Goal: Task Accomplishment & Management: Use online tool/utility

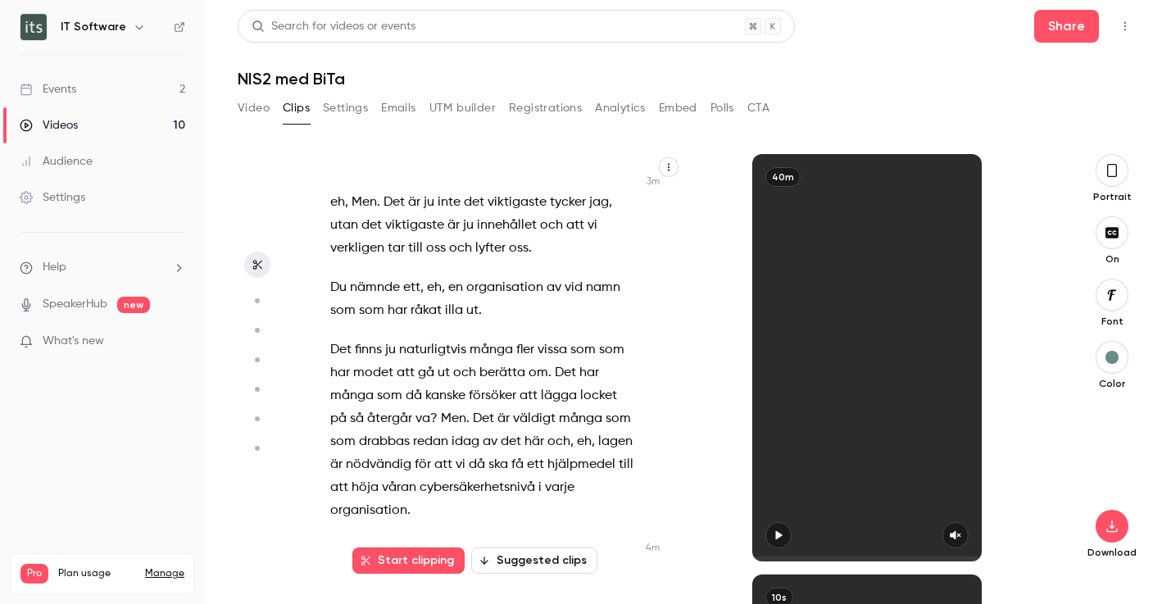
scroll to position [1386, 0]
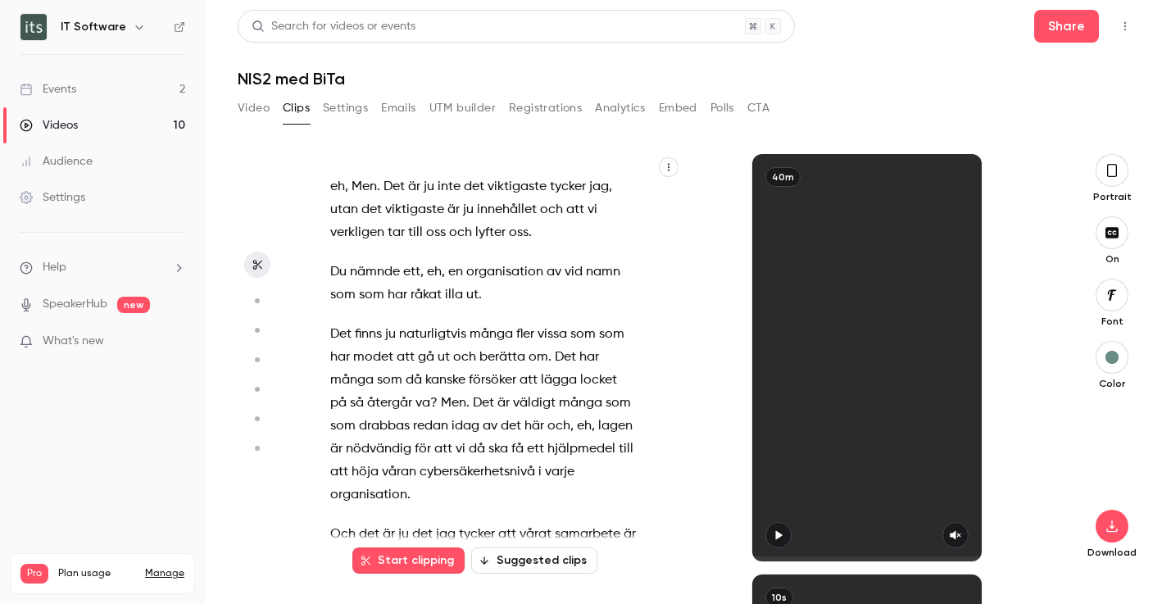
click at [412, 562] on button "Start clipping" at bounding box center [408, 560] width 112 height 26
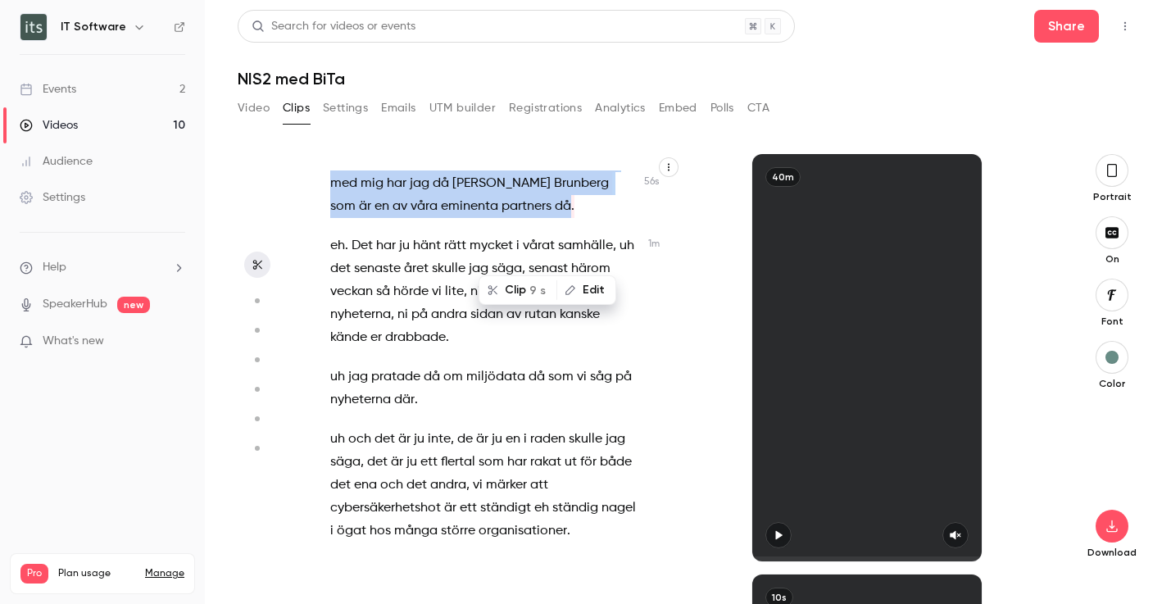
scroll to position [0, 0]
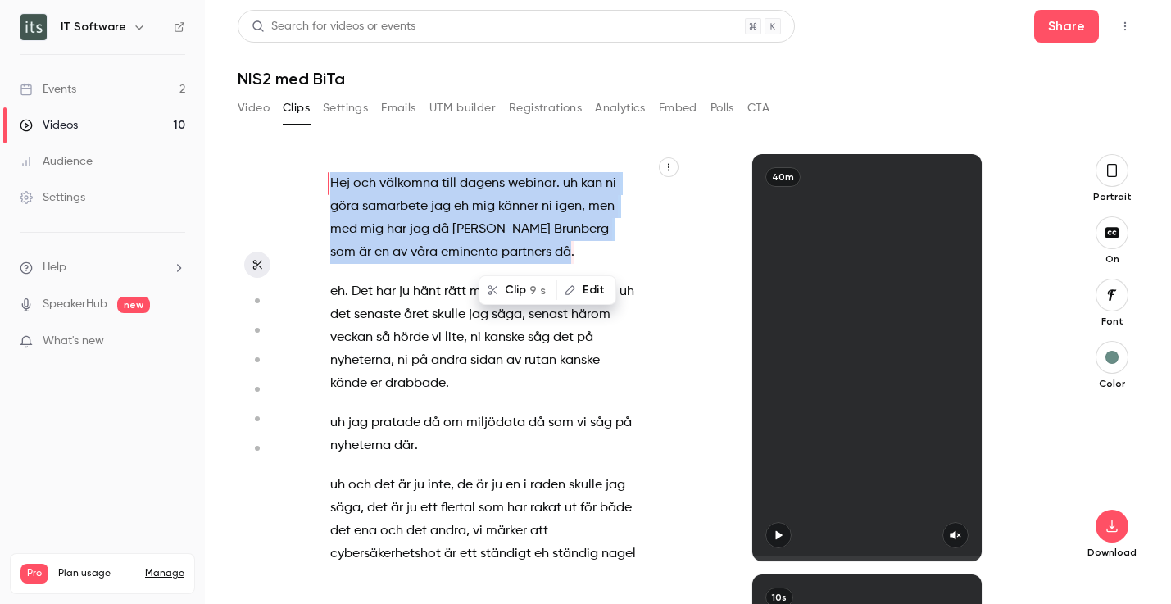
click at [516, 291] on button "Clip 9 s" at bounding box center [517, 290] width 75 height 26
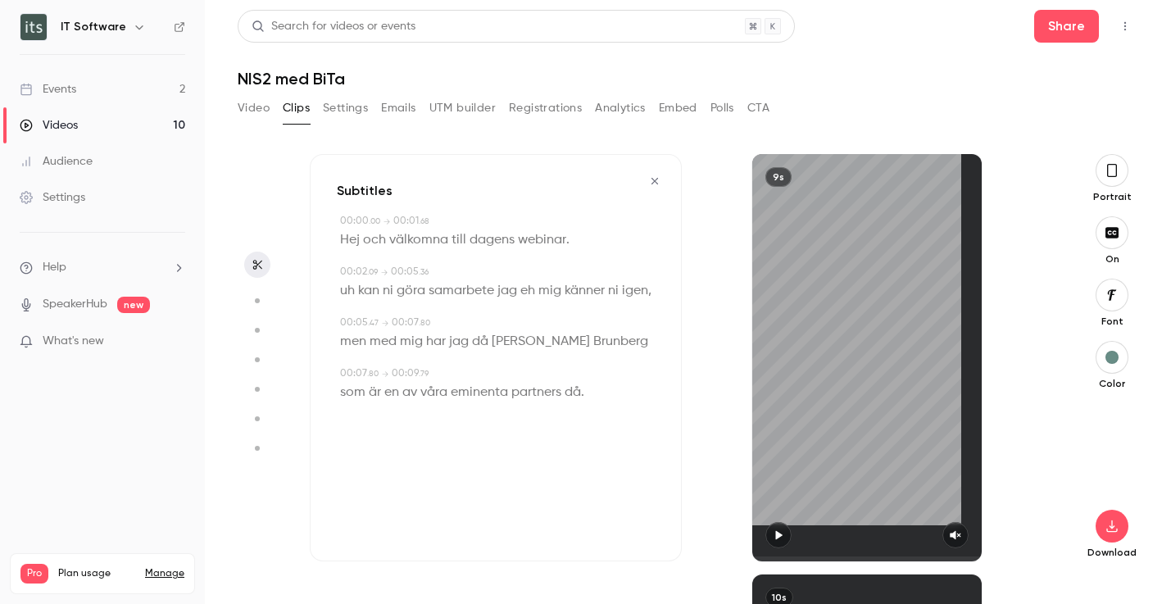
click at [776, 531] on icon "button" at bounding box center [779, 535] width 7 height 9
click at [959, 535] on icon "button" at bounding box center [955, 534] width 13 height 11
drag, startPoint x: 815, startPoint y: 558, endPoint x: 725, endPoint y: 558, distance: 90.1
click at [725, 558] on div "9s" at bounding box center [868, 357] width 372 height 407
click at [783, 536] on icon "button" at bounding box center [778, 534] width 13 height 11
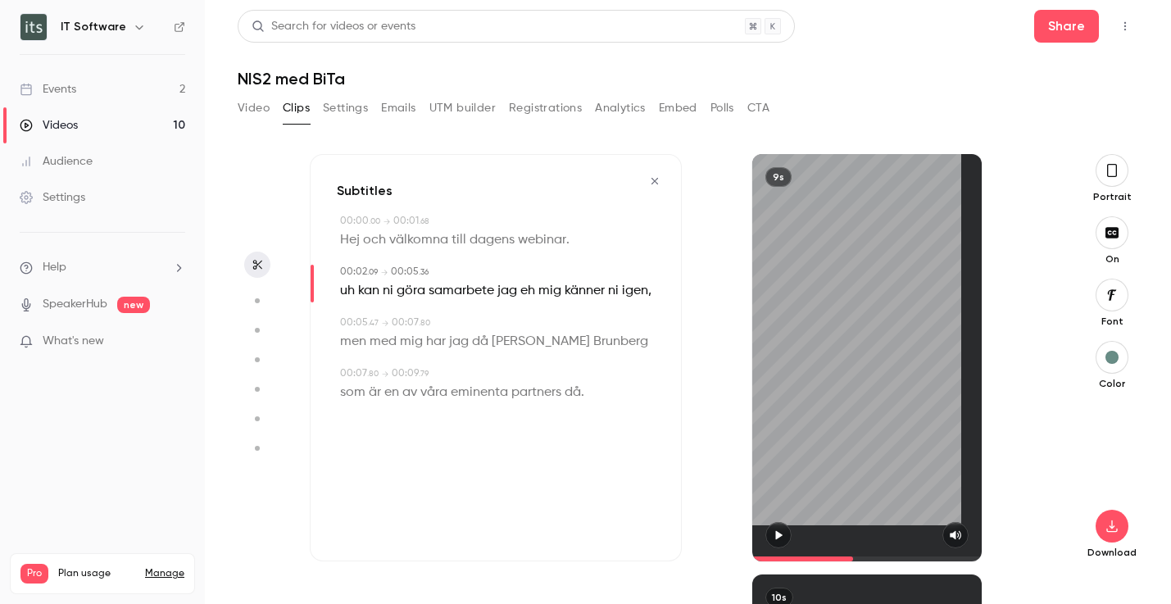
type input "***"
click at [716, 129] on div "Subtitles 00:00 . 00 → 00:01 . 68 Hej och välkomna till dagens webinar . 00:02 …" at bounding box center [688, 366] width 900 height 476
click at [251, 105] on button "Video" at bounding box center [254, 108] width 32 height 26
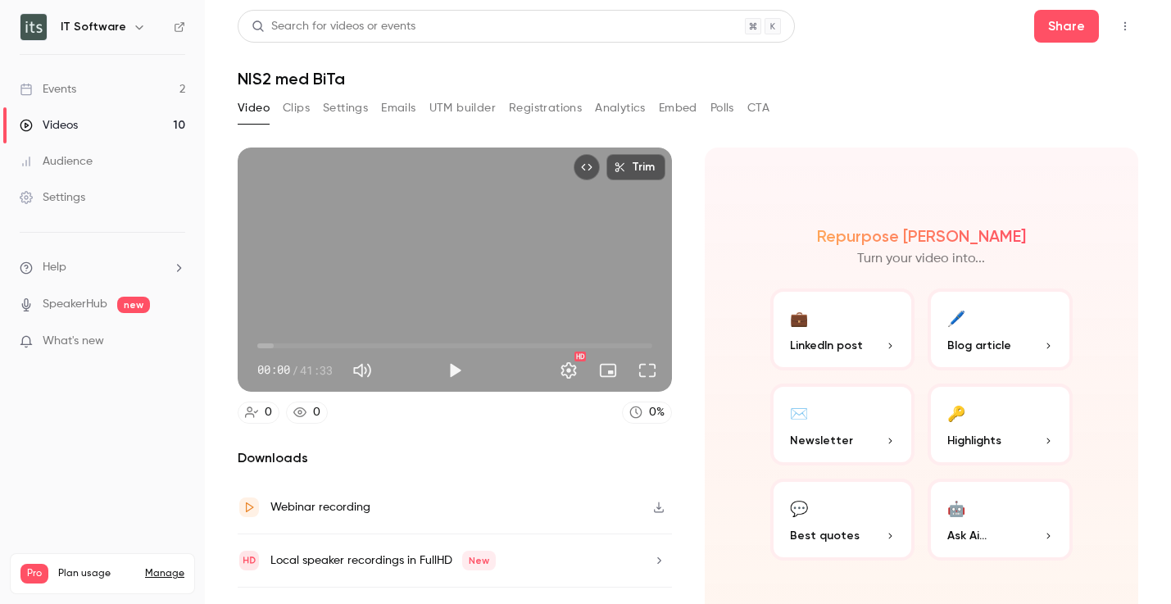
click at [1122, 20] on icon "Top Bar Actions" at bounding box center [1124, 25] width 13 height 11
click at [1122, 20] on div at bounding box center [585, 302] width 1171 height 604
click at [331, 106] on button "Settings" at bounding box center [345, 108] width 45 height 26
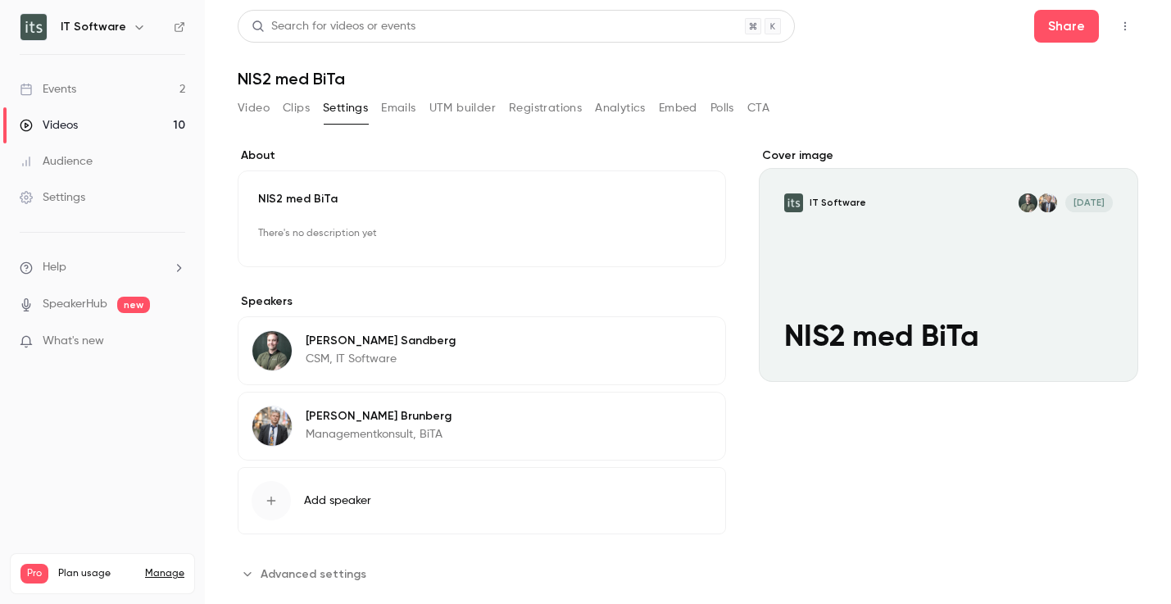
click at [390, 115] on button "Emails" at bounding box center [398, 108] width 34 height 26
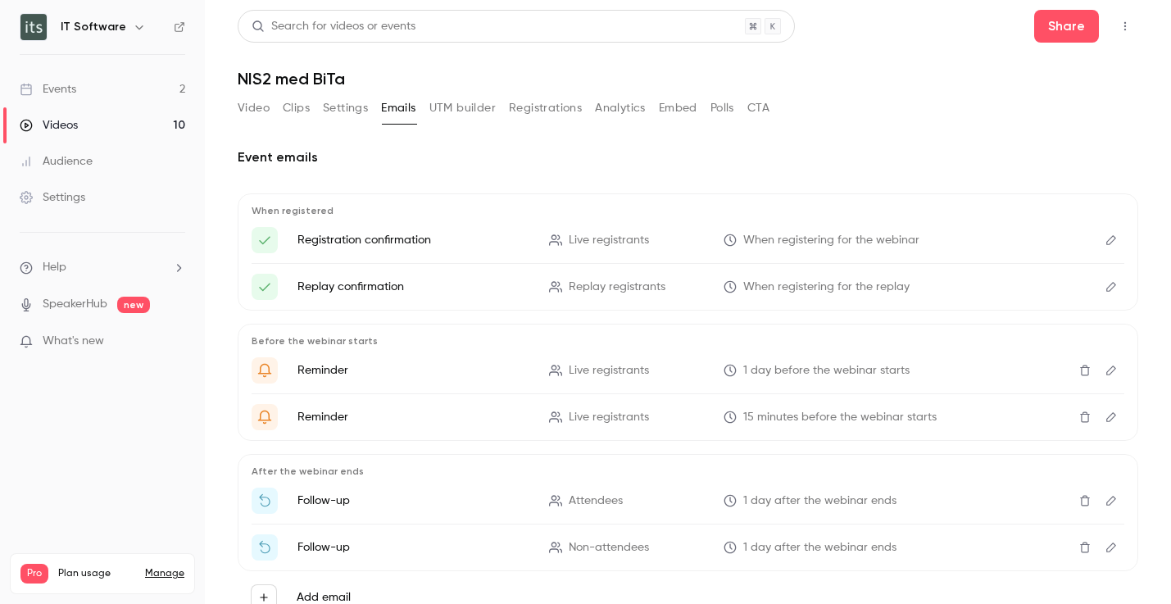
click at [437, 109] on button "UTM builder" at bounding box center [462, 108] width 66 height 26
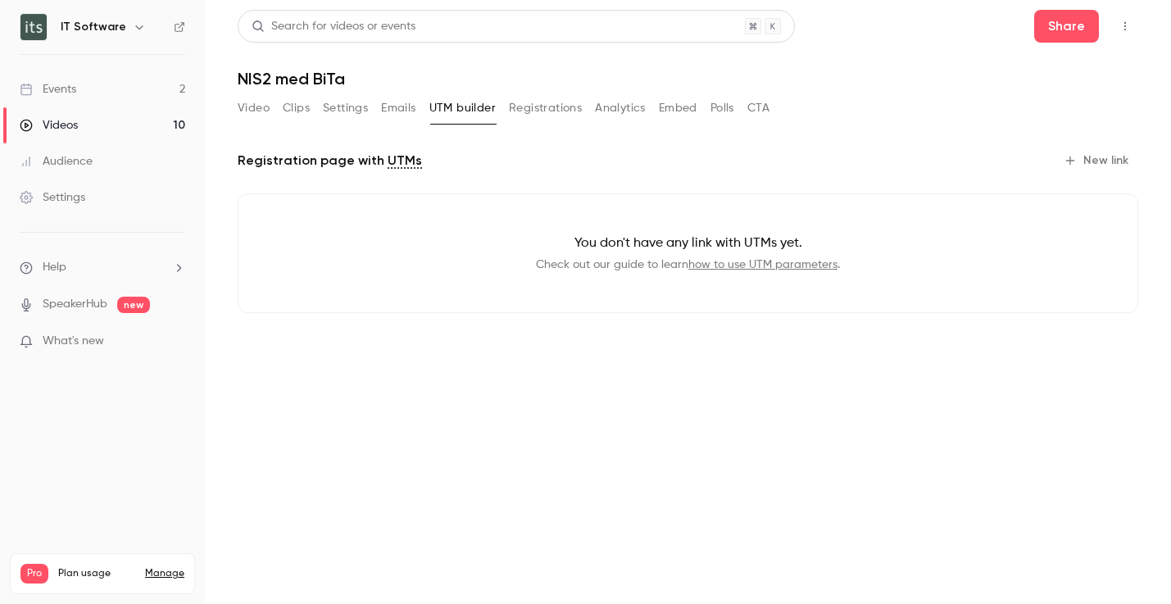
click at [512, 111] on button "Registrations" at bounding box center [545, 108] width 73 height 26
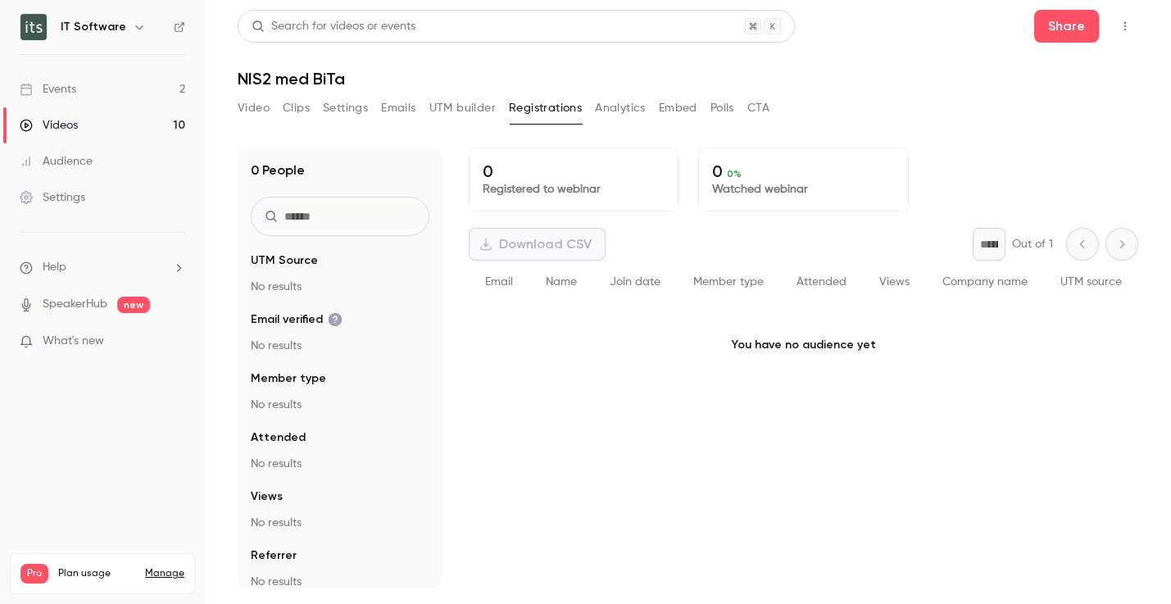
click at [610, 112] on button "Analytics" at bounding box center [620, 108] width 51 height 26
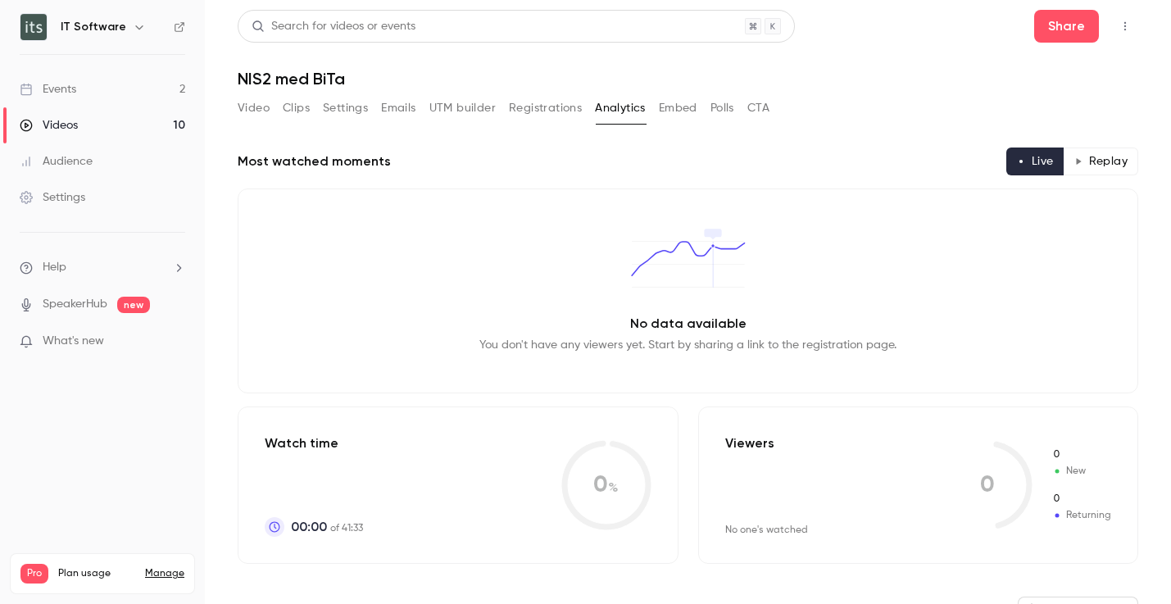
click at [680, 111] on button "Embed" at bounding box center [678, 108] width 39 height 26
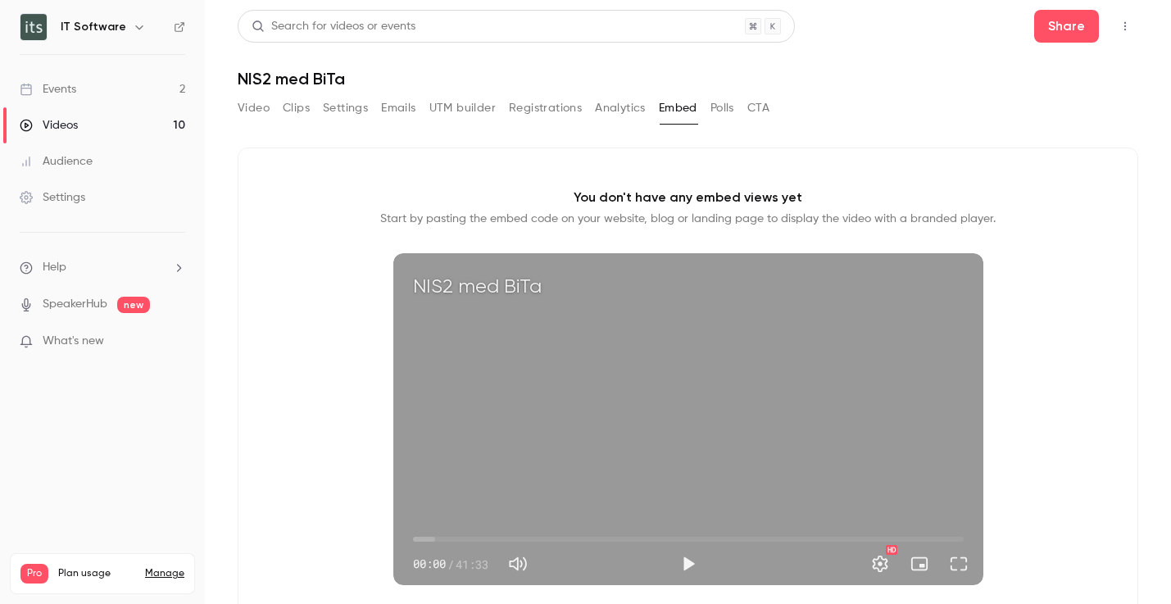
scroll to position [100, 0]
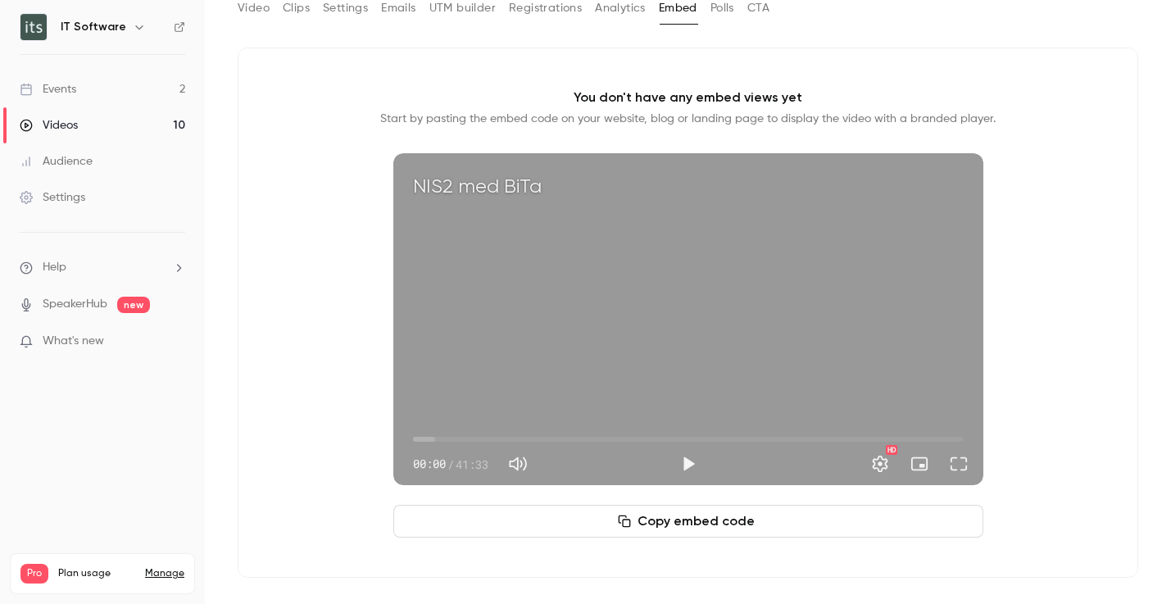
click at [723, 11] on button "Polls" at bounding box center [722, 8] width 24 height 26
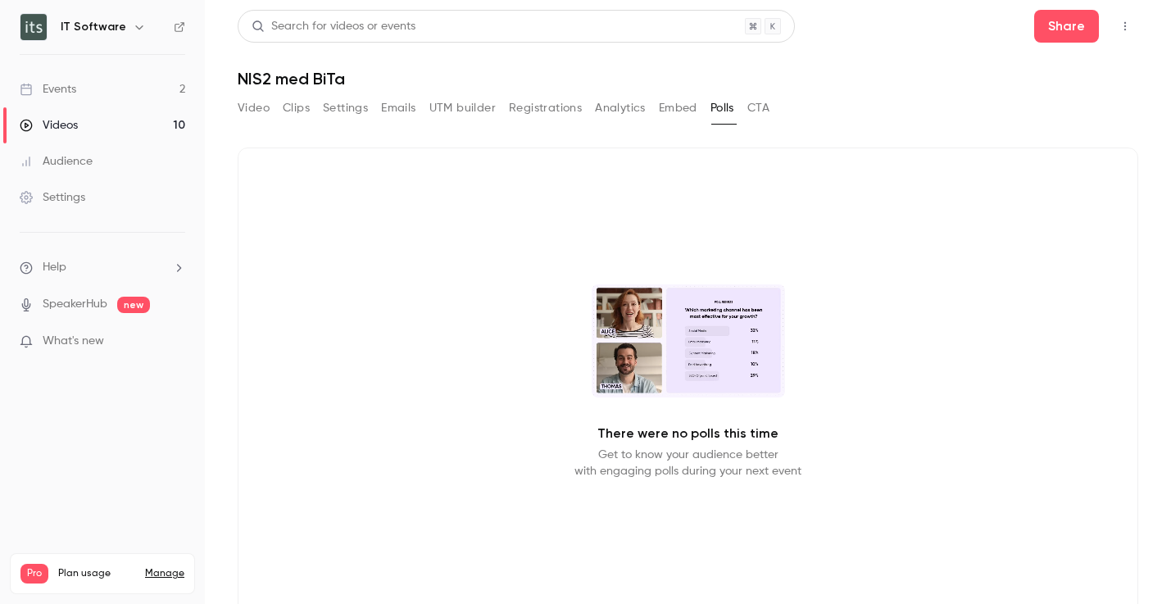
click at [248, 113] on button "Video" at bounding box center [254, 108] width 32 height 26
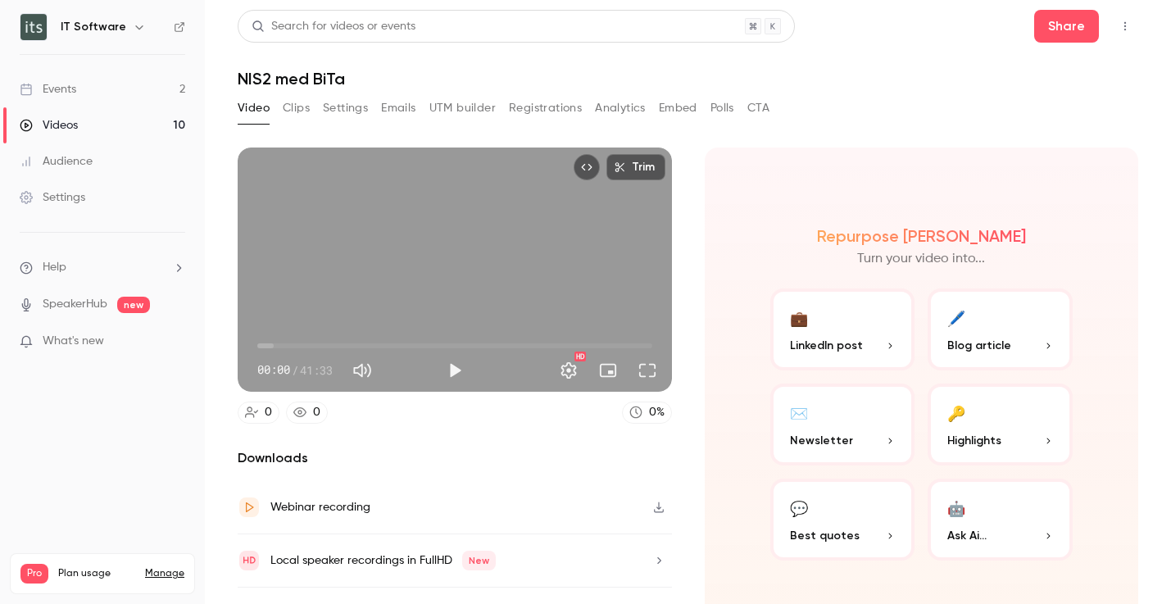
scroll to position [36, 0]
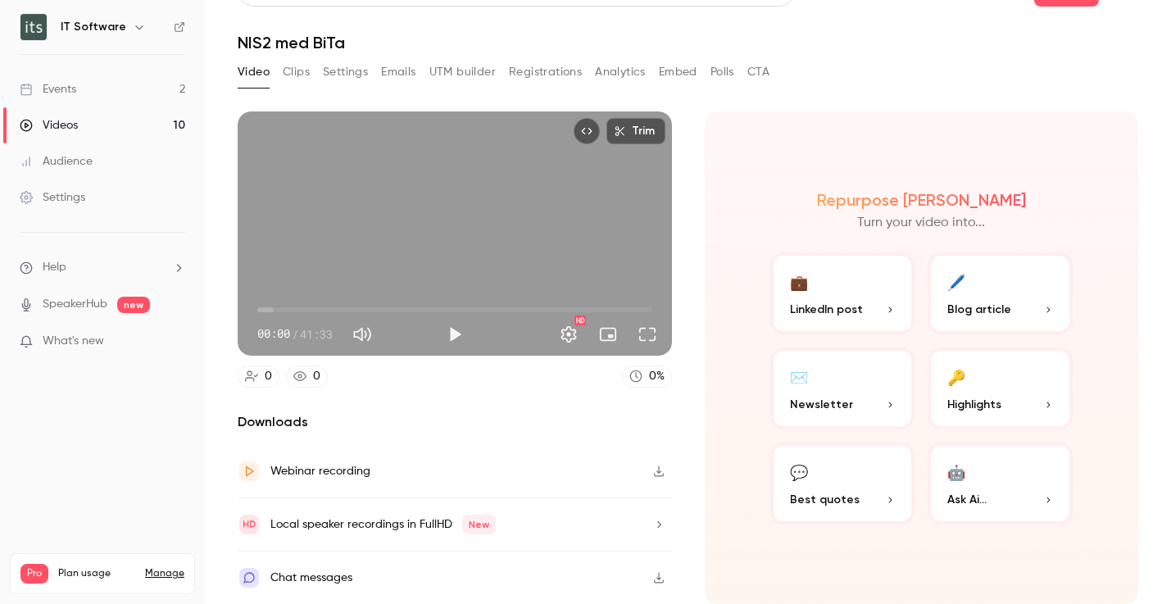
click at [662, 472] on icon "button" at bounding box center [658, 470] width 13 height 11
